Goal: Task Accomplishment & Management: Use online tool/utility

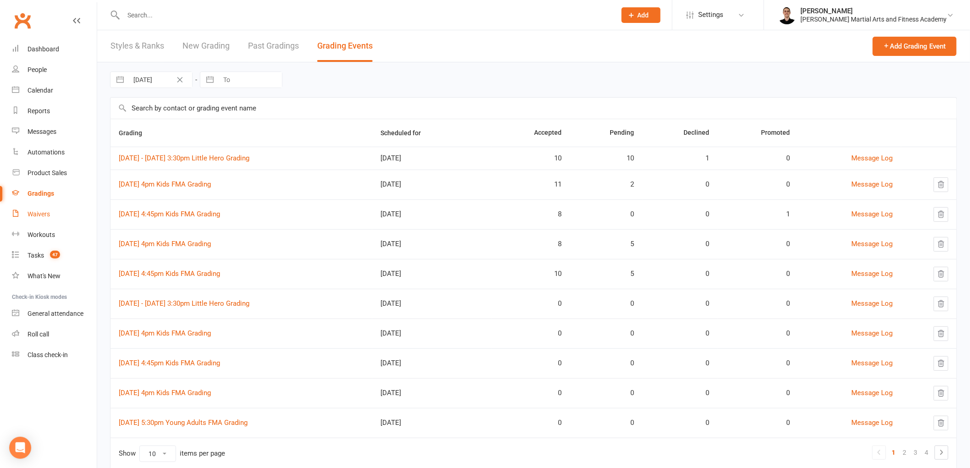
click at [79, 204] on link "Waivers" at bounding box center [54, 214] width 85 height 21
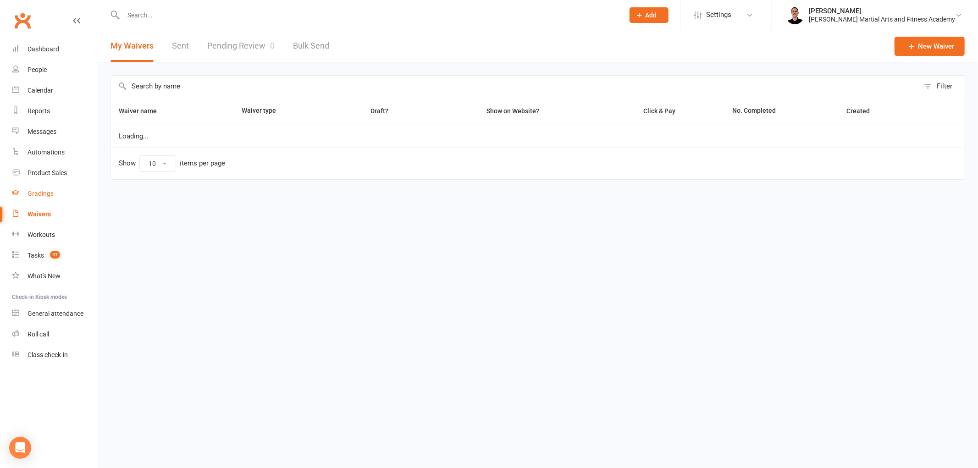
select select "25"
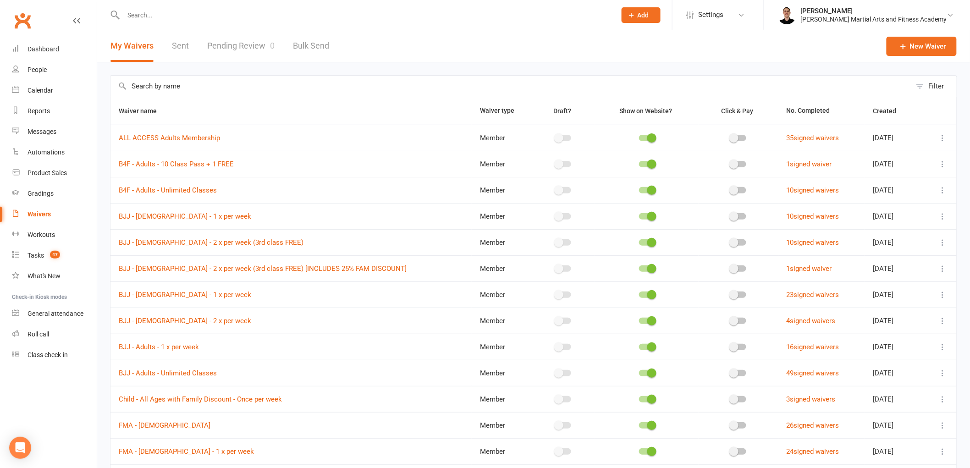
click at [179, 37] on link "Sent" at bounding box center [180, 46] width 17 height 32
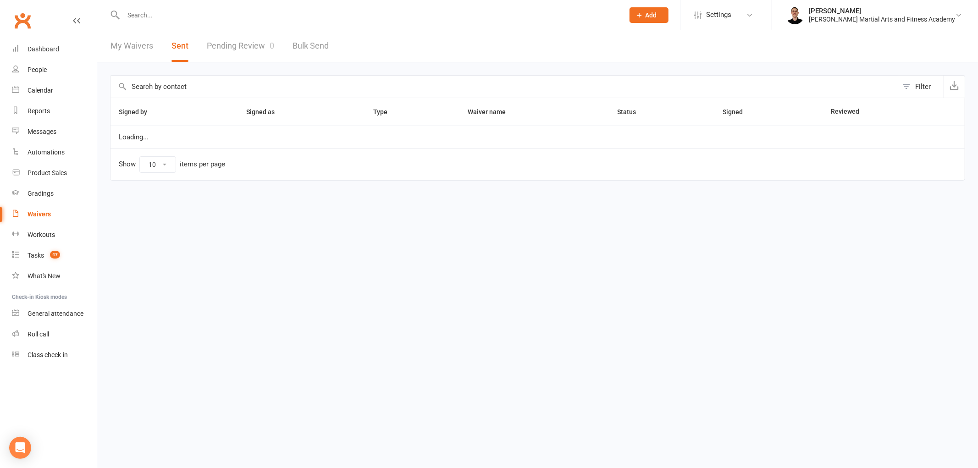
select select "25"
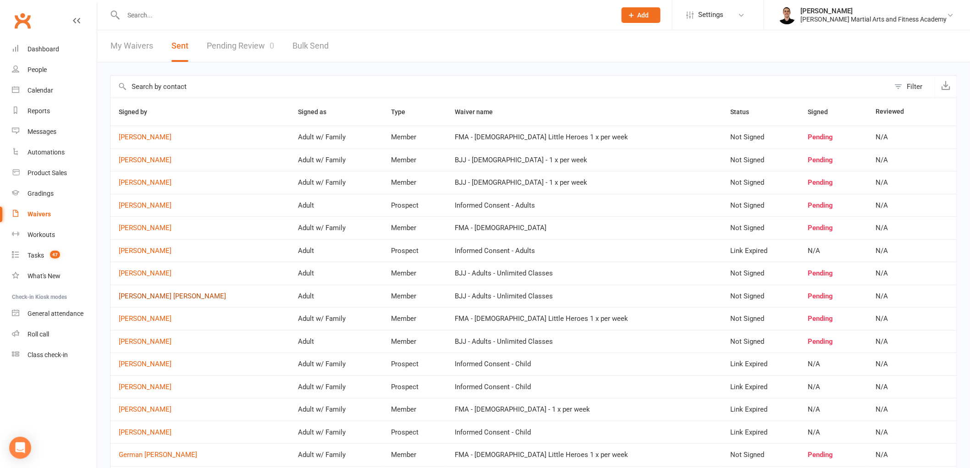
click at [186, 298] on link "[PERSON_NAME] [PERSON_NAME]" at bounding box center [200, 297] width 163 height 8
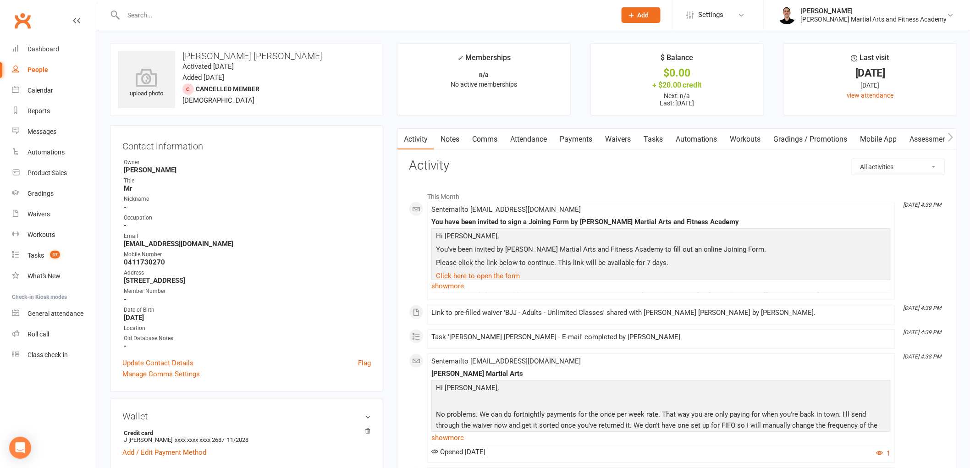
click at [657, 135] on link "Tasks" at bounding box center [653, 139] width 32 height 21
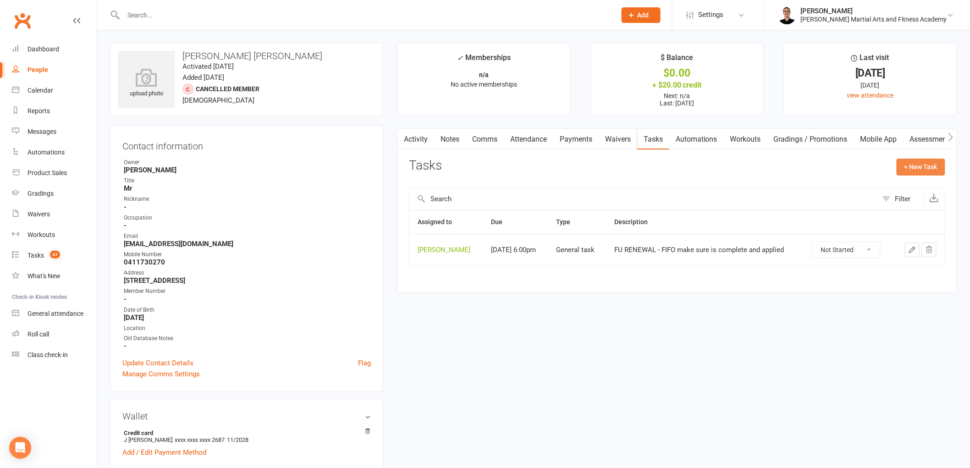
click at [924, 160] on button "+ New Task" at bounding box center [921, 167] width 49 height 17
select select "47660"
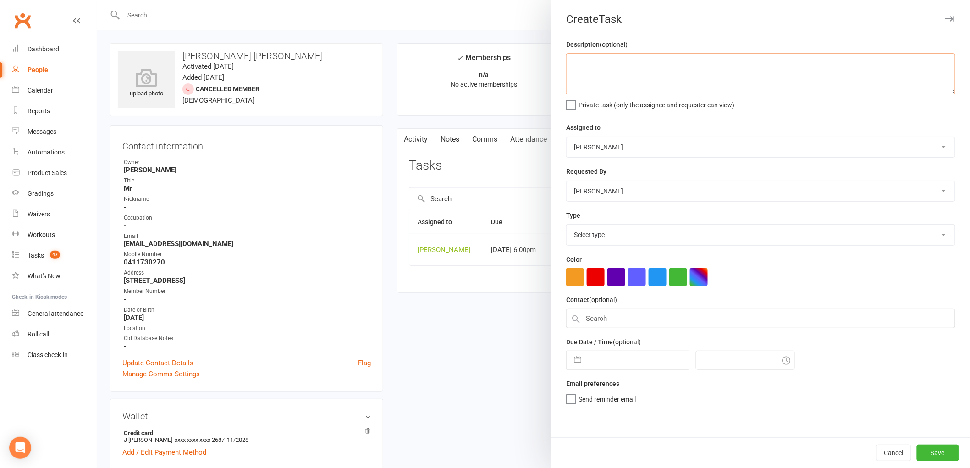
click at [579, 63] on textarea at bounding box center [760, 73] width 389 height 41
type textarea "[PERSON_NAME]"
click at [749, 160] on div "Description (optional) [PERSON_NAME] Private task (only the assignee and reques…" at bounding box center [761, 238] width 419 height 399
click at [734, 151] on select "[PERSON_NAME] [PERSON_NAME] [PERSON_NAME] [PERSON_NAME] [PERSON_NAME] [PERSON_N…" at bounding box center [761, 147] width 388 height 20
select select "50751"
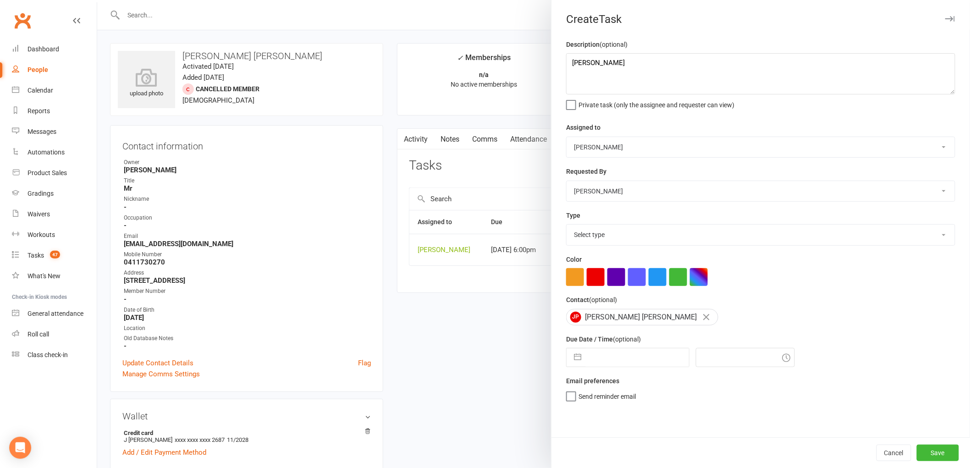
click at [567, 137] on select "[PERSON_NAME] [PERSON_NAME] [PERSON_NAME] [PERSON_NAME] [PERSON_NAME] [PERSON_N…" at bounding box center [761, 147] width 388 height 20
drag, startPoint x: 637, startPoint y: 372, endPoint x: 626, endPoint y: 352, distance: 22.6
click at [637, 372] on div "Description (optional) [PERSON_NAME] Private task (only the assignee and reques…" at bounding box center [761, 238] width 419 height 399
select select "6"
select select "2025"
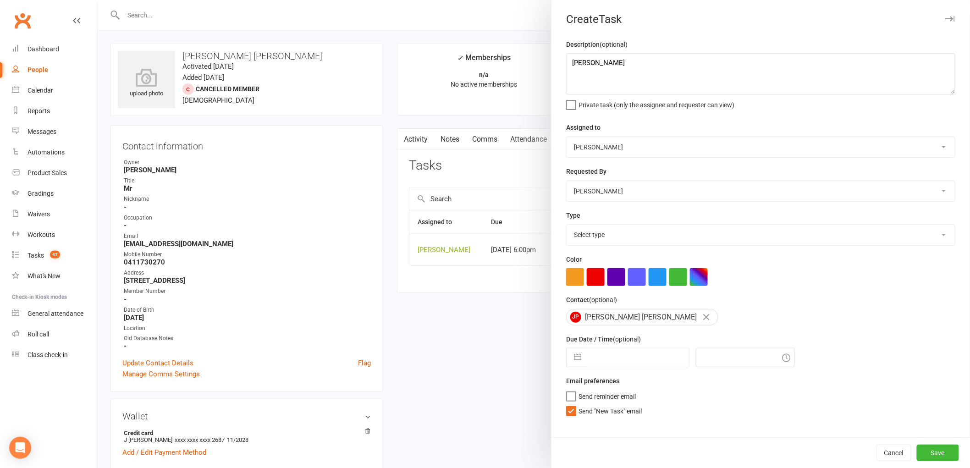
select select "7"
select select "2025"
select select "8"
select select "2025"
click at [626, 351] on input "text" at bounding box center [637, 358] width 103 height 18
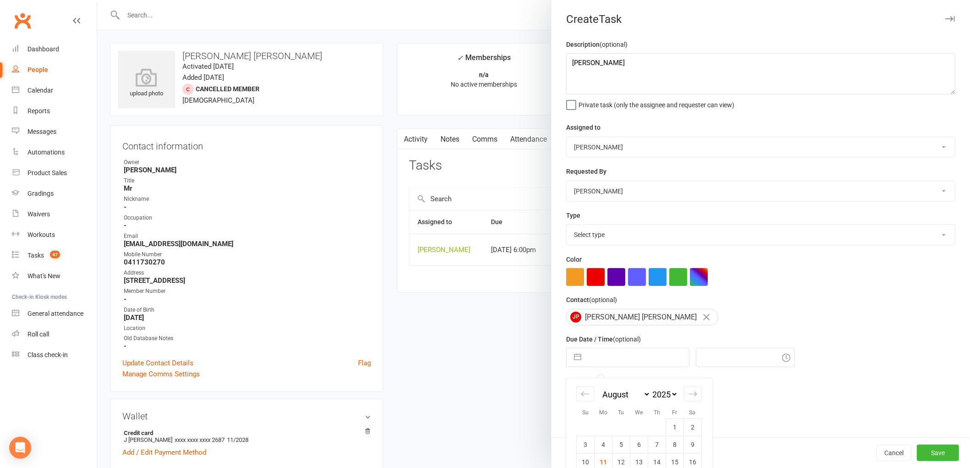
click at [617, 454] on td "12" at bounding box center [622, 462] width 18 height 17
type input "[DATE]"
type input "4:00pm"
click at [635, 413] on span "Send "New Task" email" at bounding box center [610, 409] width 63 height 11
click at [635, 404] on input "Send "New Task" email" at bounding box center [604, 404] width 76 height 0
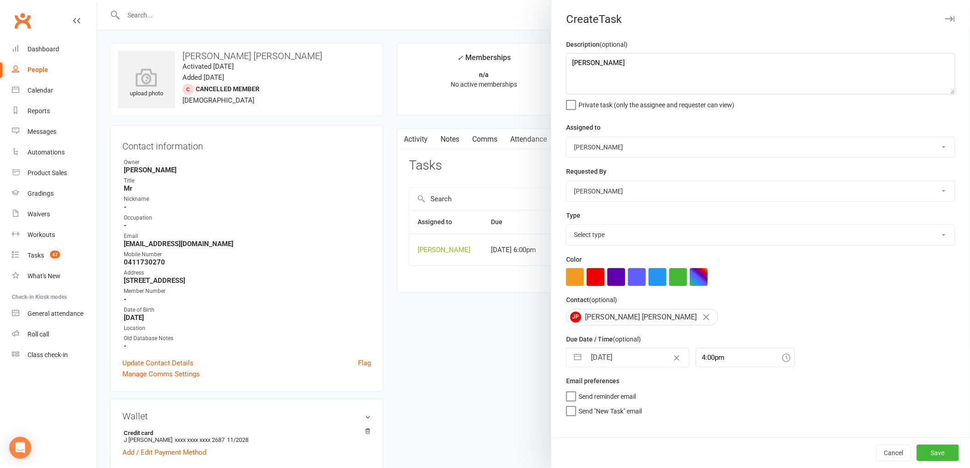
click at [920, 442] on div "Cancel Save" at bounding box center [761, 452] width 419 height 31
click at [923, 454] on button "Save" at bounding box center [938, 453] width 42 height 17
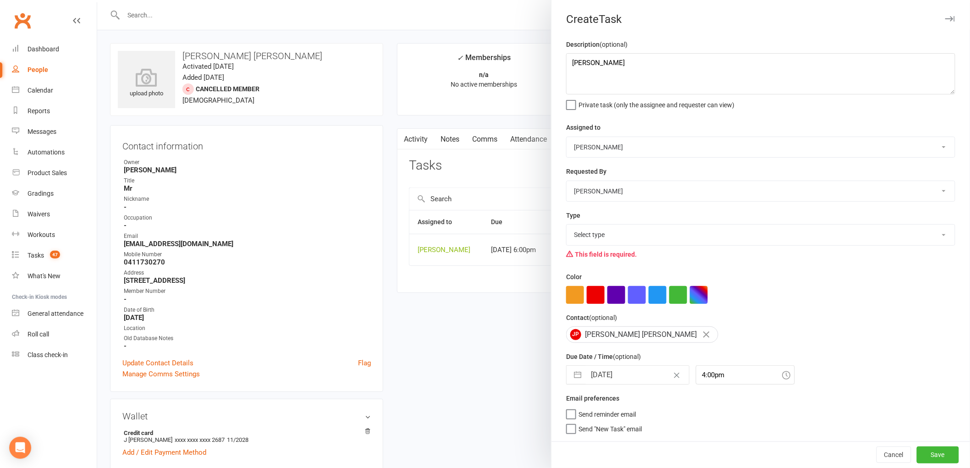
click at [698, 268] on div "Description (optional) [PERSON_NAME] Private task (only the assignee and reques…" at bounding box center [761, 240] width 419 height 403
click at [704, 235] on select "Select type E-mail General task Meeting Phone call Sett in calls Add new task t…" at bounding box center [761, 235] width 388 height 20
select select "25648"
click at [567, 225] on select "Select type E-mail General task Meeting Phone call Sett in calls Add new task t…" at bounding box center [761, 235] width 388 height 20
click at [917, 453] on button "Save" at bounding box center [938, 455] width 42 height 17
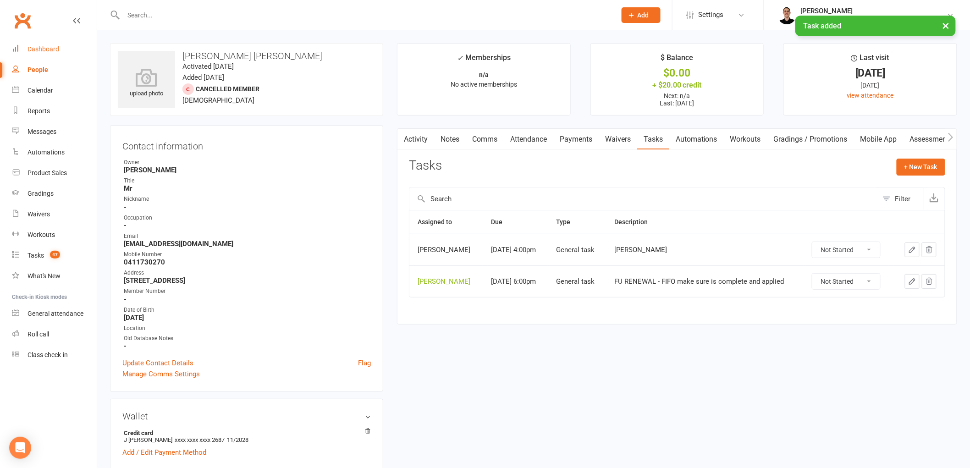
click at [53, 43] on link "Dashboard" at bounding box center [54, 49] width 85 height 21
